Goal: Transaction & Acquisition: Purchase product/service

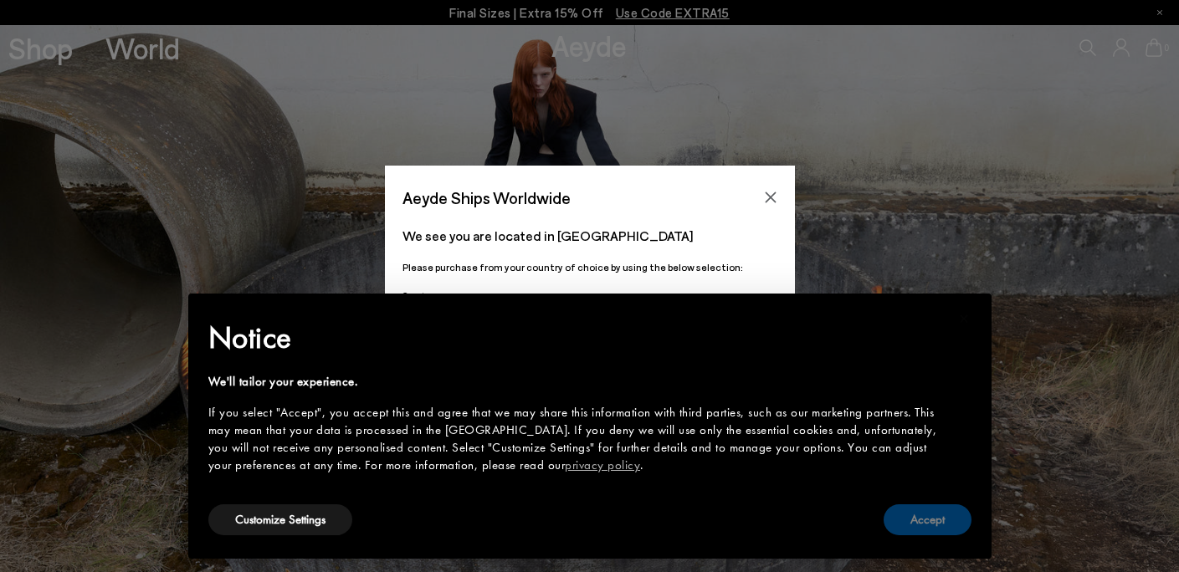
click at [930, 515] on button "Accept" at bounding box center [928, 520] width 88 height 31
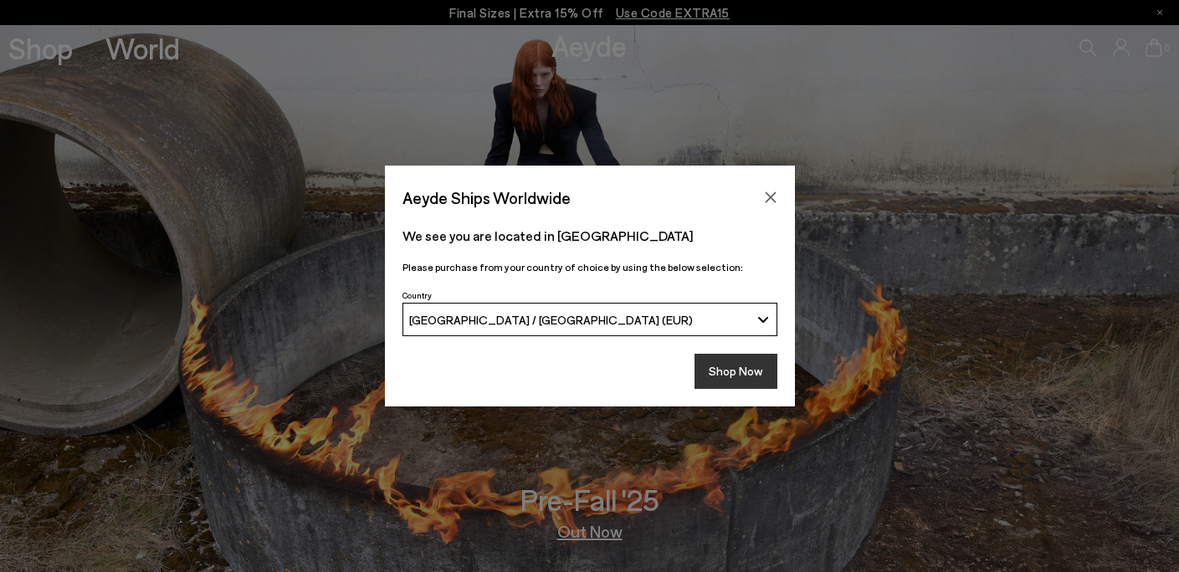
click at [746, 366] on button "Shop Now" at bounding box center [736, 371] width 83 height 35
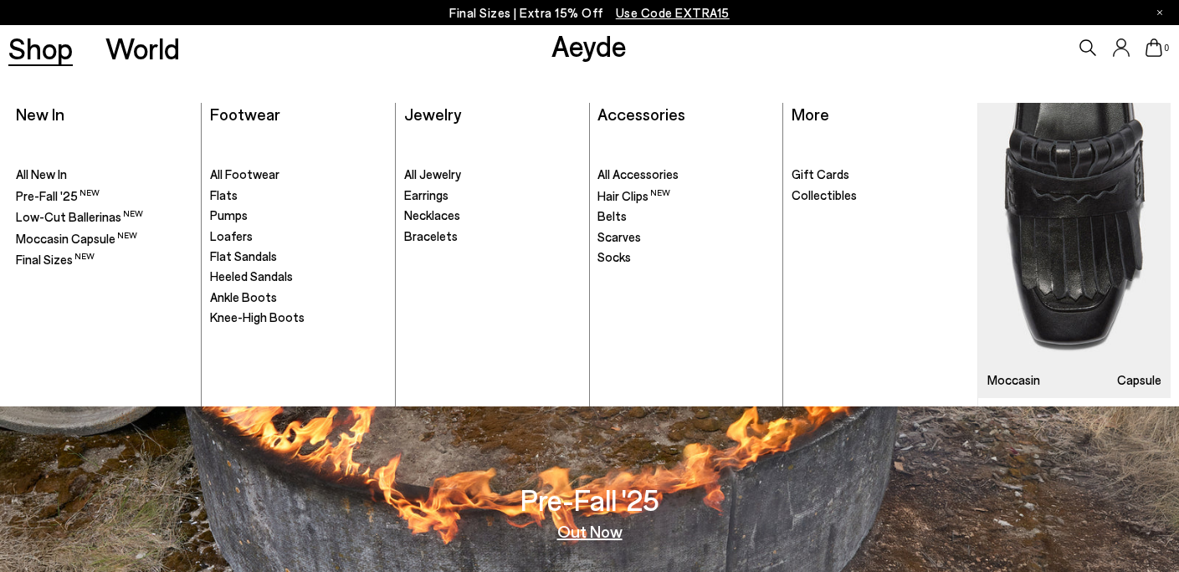
click at [42, 44] on link "Shop" at bounding box center [40, 47] width 64 height 29
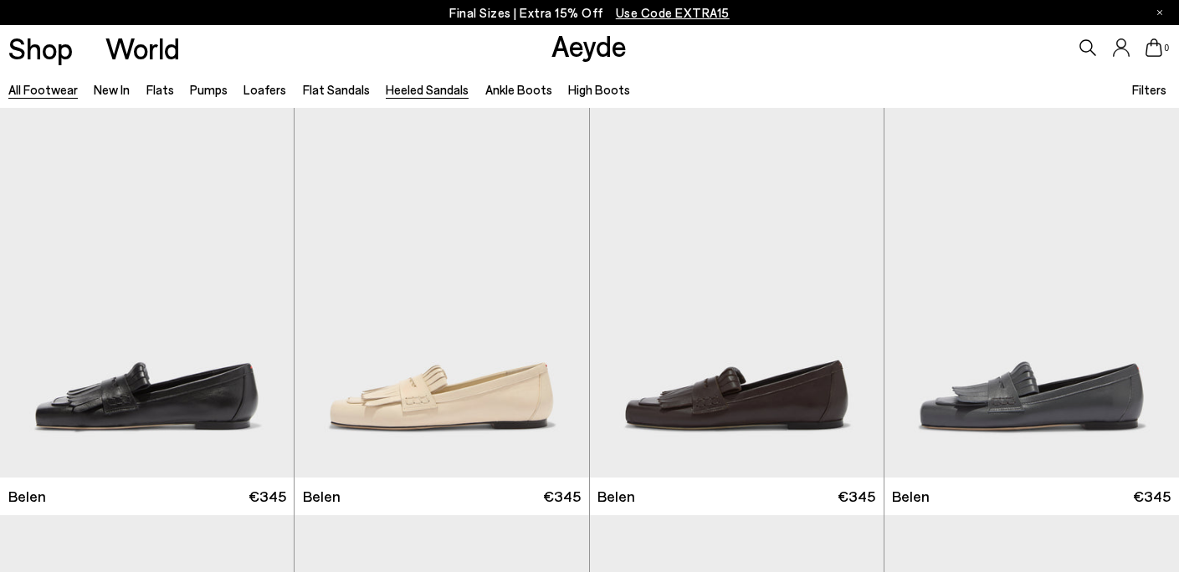
click at [423, 90] on link "Heeled Sandals" at bounding box center [427, 89] width 83 height 15
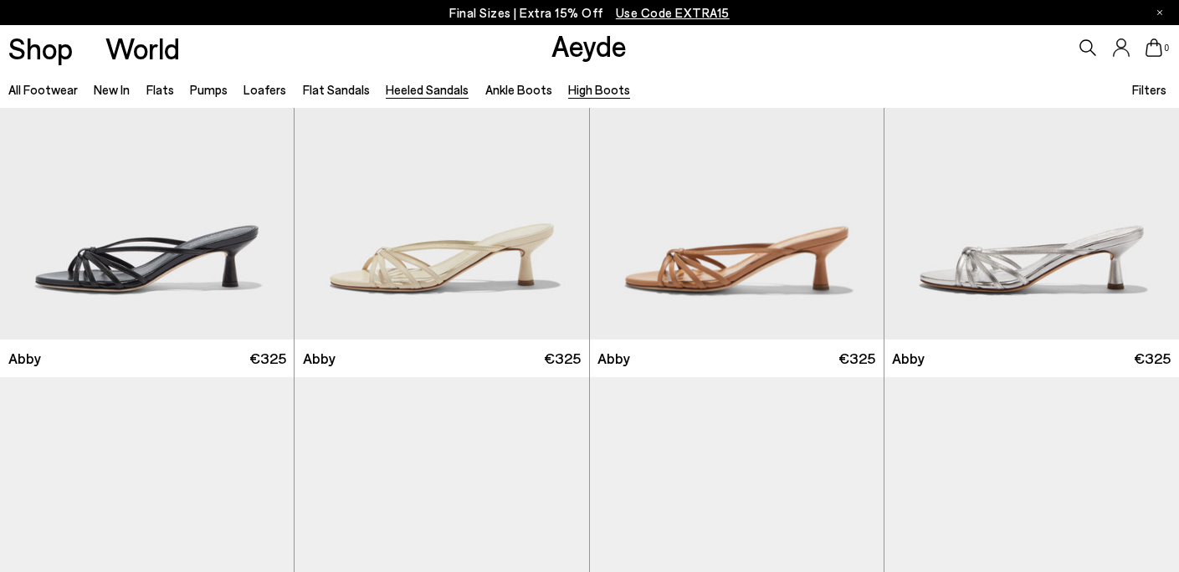
scroll to position [177, 0]
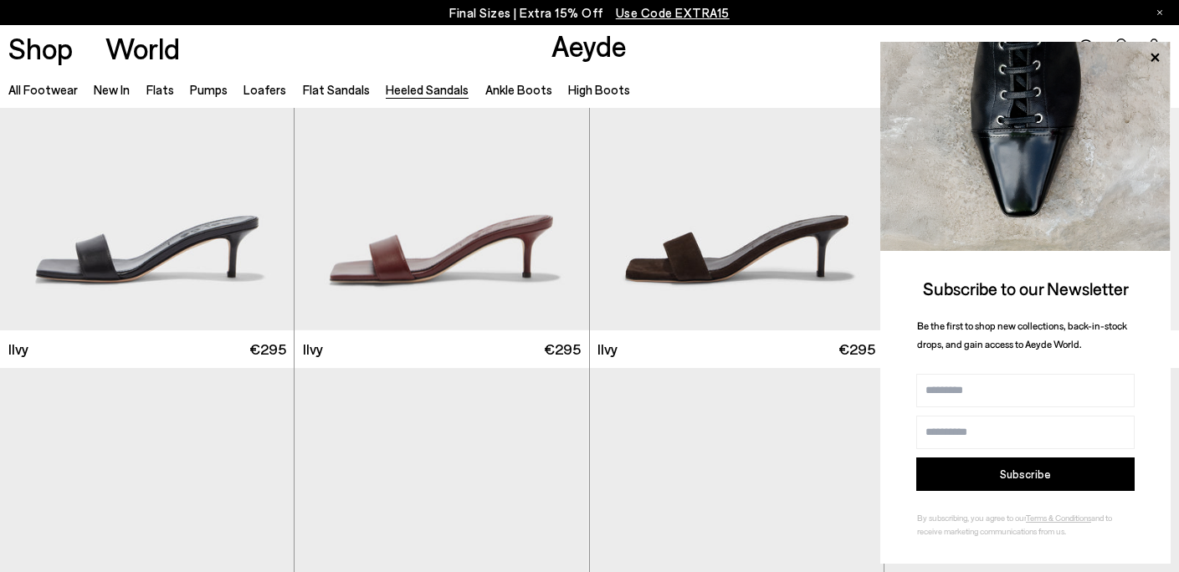
scroll to position [3475, 0]
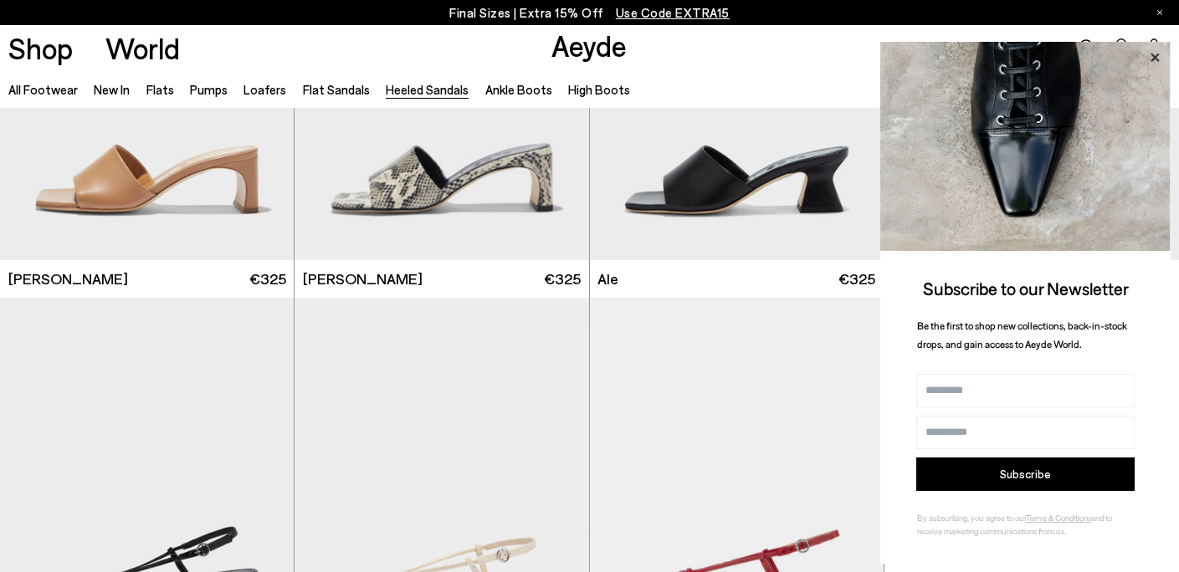
click at [1156, 57] on icon at bounding box center [1155, 57] width 8 height 8
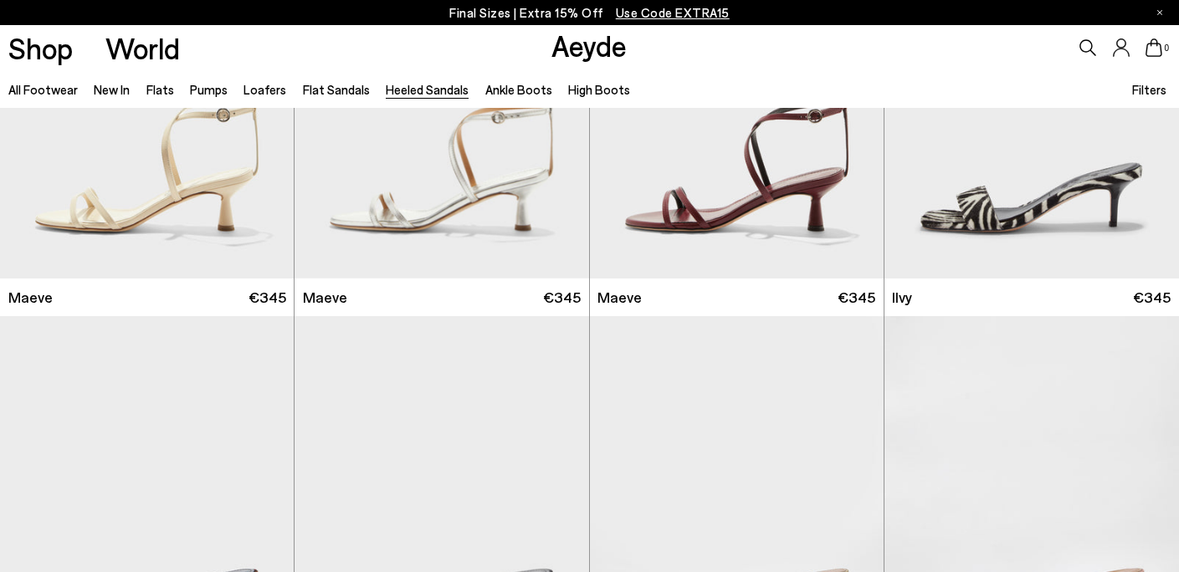
scroll to position [1119, 0]
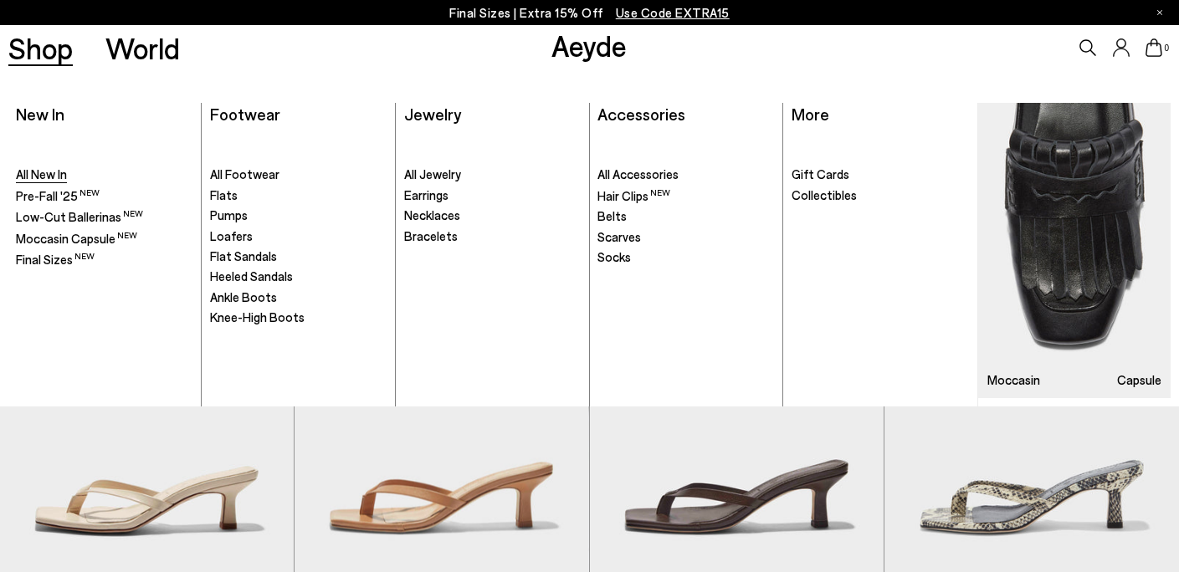
click at [46, 176] on span "All New In" at bounding box center [41, 174] width 51 height 15
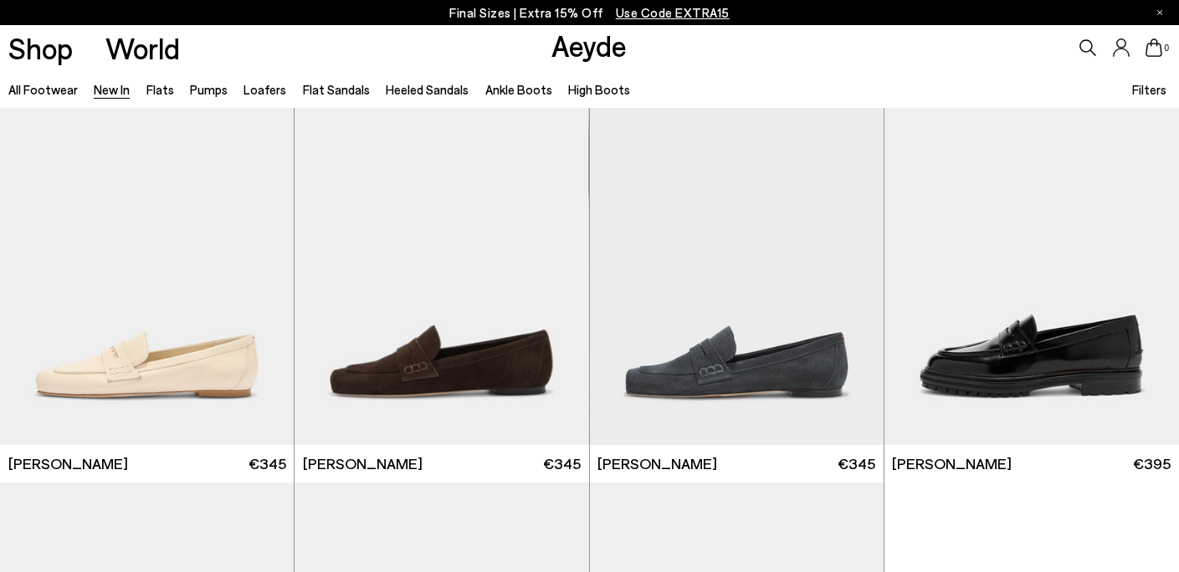
scroll to position [1693, 0]
